Goal: Navigation & Orientation: Find specific page/section

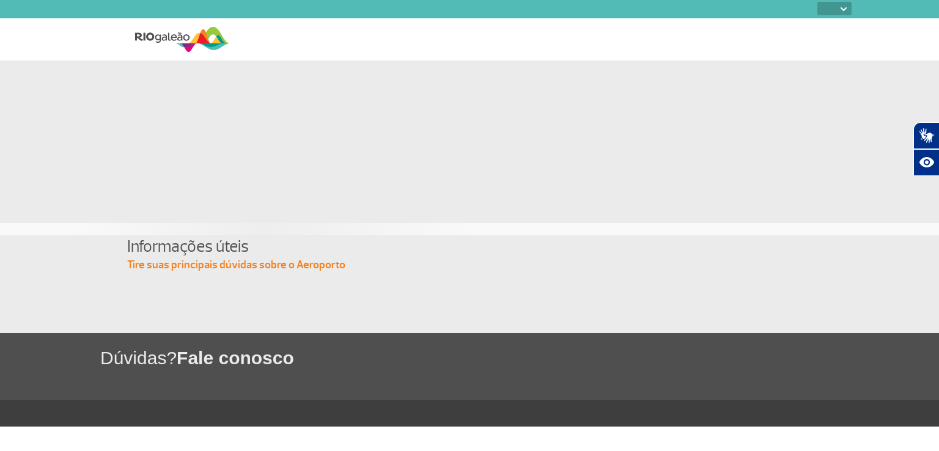
select select
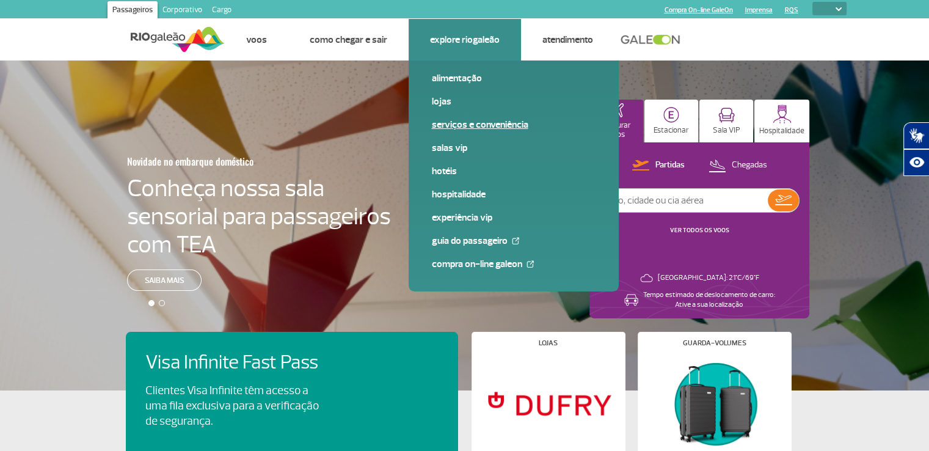
click at [455, 124] on link "Serviços e Conveniência" at bounding box center [514, 124] width 164 height 13
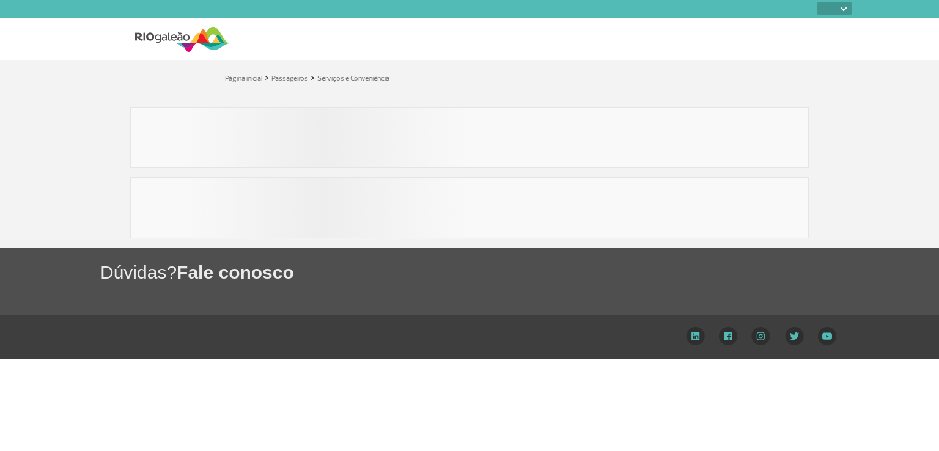
select select
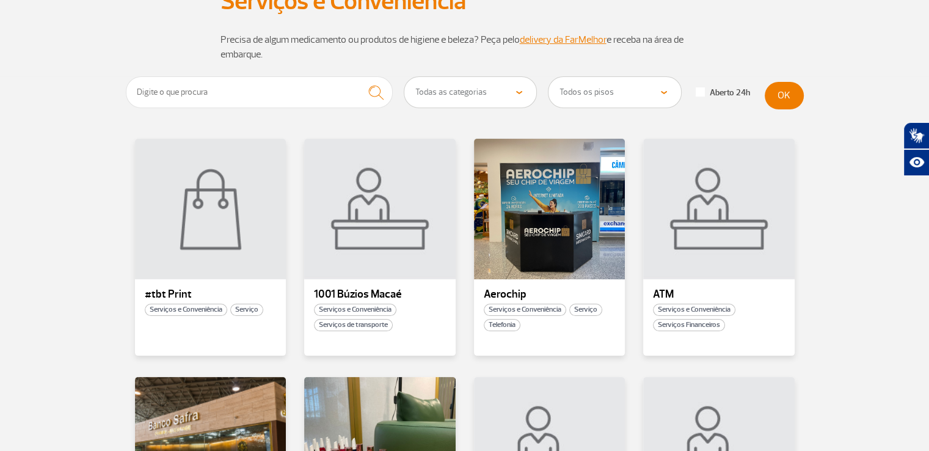
scroll to position [244, 0]
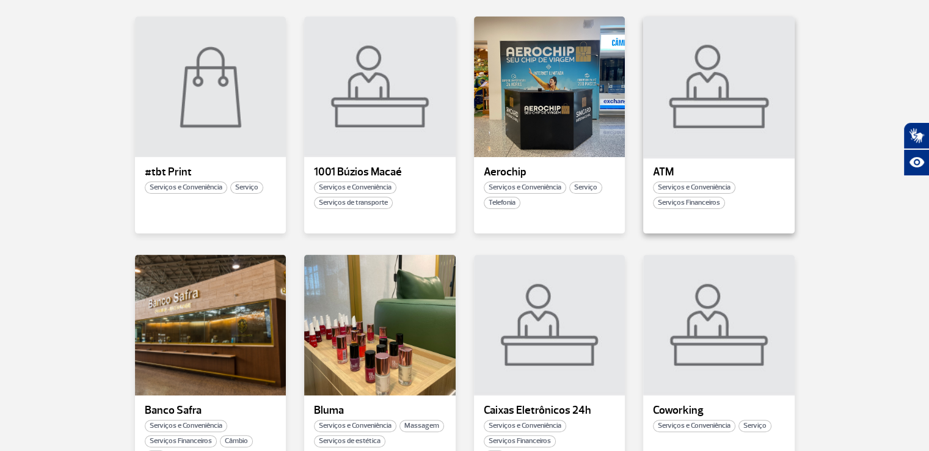
click at [714, 101] on div at bounding box center [719, 87] width 154 height 144
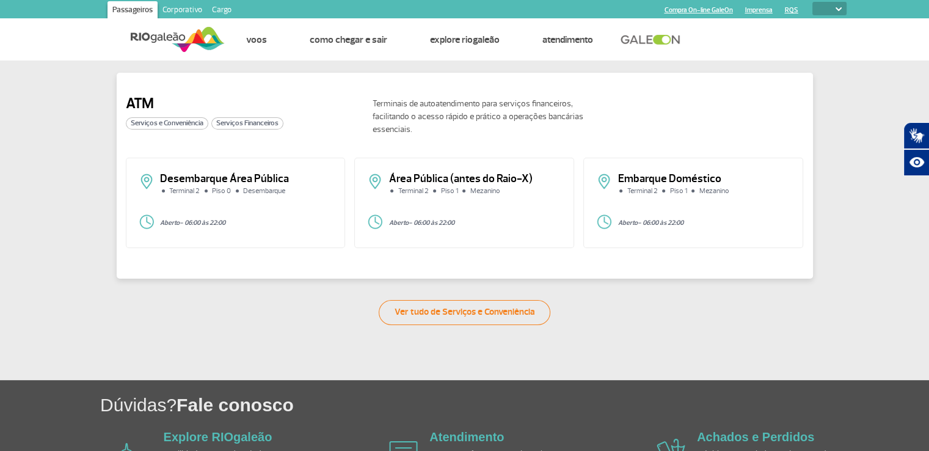
drag, startPoint x: 187, startPoint y: 183, endPoint x: 160, endPoint y: 194, distance: 29.3
click at [186, 183] on p "Desembarque Área Pública" at bounding box center [246, 179] width 173 height 11
drag, startPoint x: 151, startPoint y: 198, endPoint x: 141, endPoint y: 177, distance: 23.2
click at [147, 196] on div "Desembarque Área Pública Terminal 2 Piso 0 Desembarque" at bounding box center [236, 189] width 194 height 31
click at [142, 176] on div "Desembarque Área Pública Terminal 2 Piso 0 Desembarque" at bounding box center [236, 189] width 194 height 31
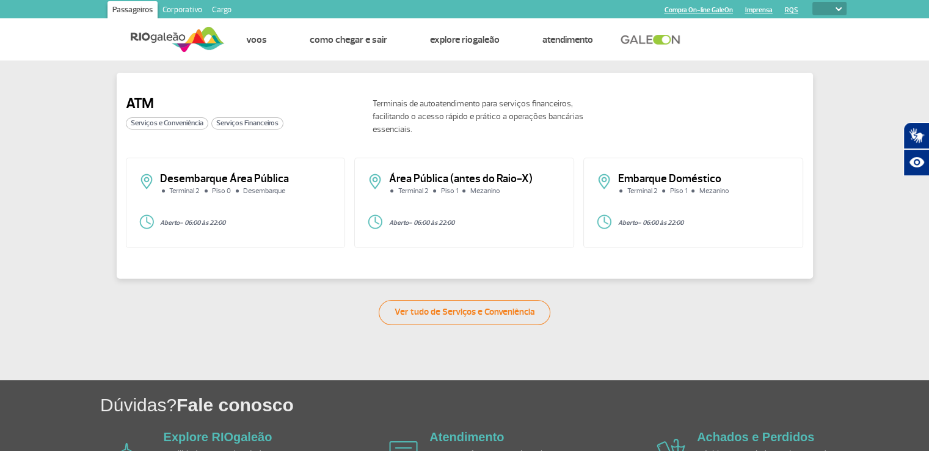
drag, startPoint x: 142, startPoint y: 215, endPoint x: 216, endPoint y: 226, distance: 74.8
click at [142, 215] on div "Aberto - 06:00 às 22:00" at bounding box center [236, 223] width 194 height 18
click at [472, 313] on link "Ver tudo de Serviços e Conveniência" at bounding box center [465, 312] width 172 height 25
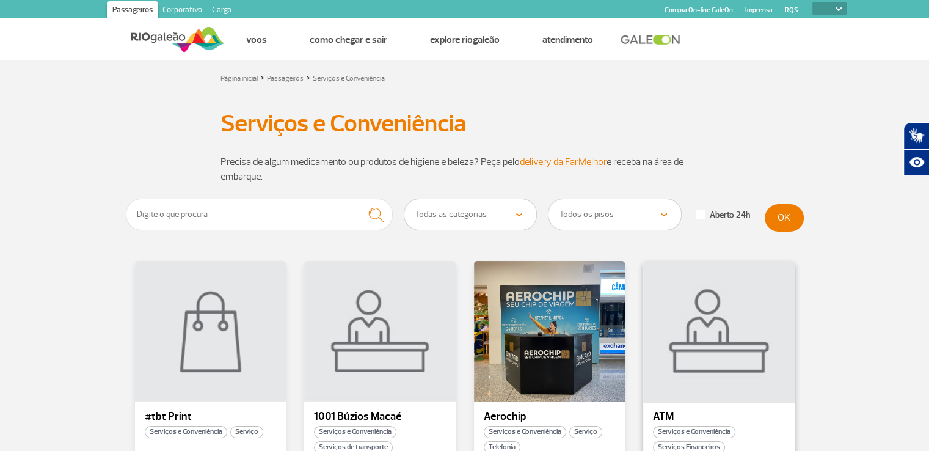
click at [743, 323] on div at bounding box center [719, 332] width 154 height 144
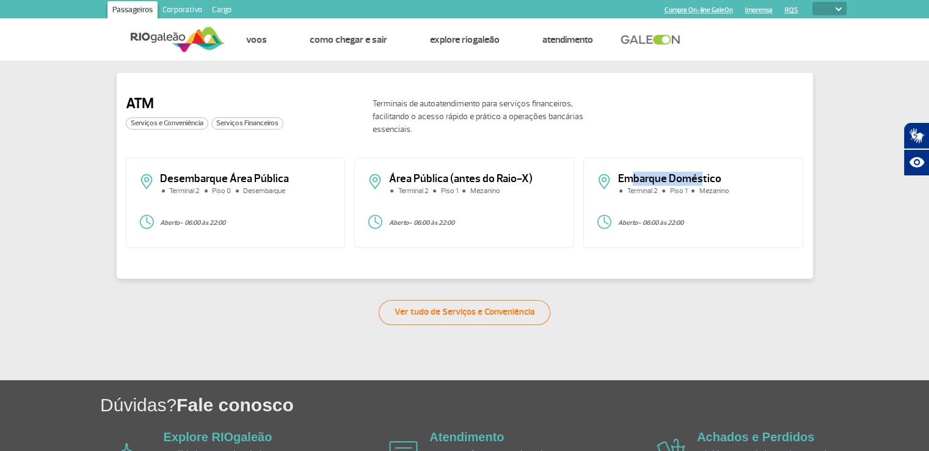
drag, startPoint x: 699, startPoint y: 184, endPoint x: 633, endPoint y: 182, distance: 66.0
click at [633, 182] on p "Embarque Doméstico" at bounding box center [704, 179] width 173 height 11
drag, startPoint x: 611, startPoint y: 210, endPoint x: 572, endPoint y: 197, distance: 41.2
click at [610, 210] on div "Embarque Doméstico Terminal 2 Piso 1 Mezanino Aberto - 06:00 às 22:00" at bounding box center [694, 203] width 220 height 90
click at [260, 124] on span "Serviços Financeiros" at bounding box center [247, 123] width 72 height 12
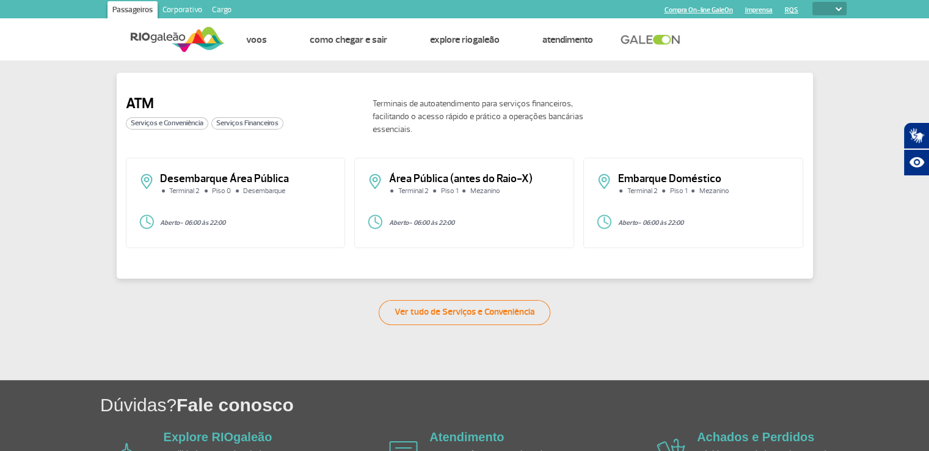
click at [194, 123] on span "Serviços e Conveniência" at bounding box center [167, 123] width 82 height 12
